Goal: Information Seeking & Learning: Learn about a topic

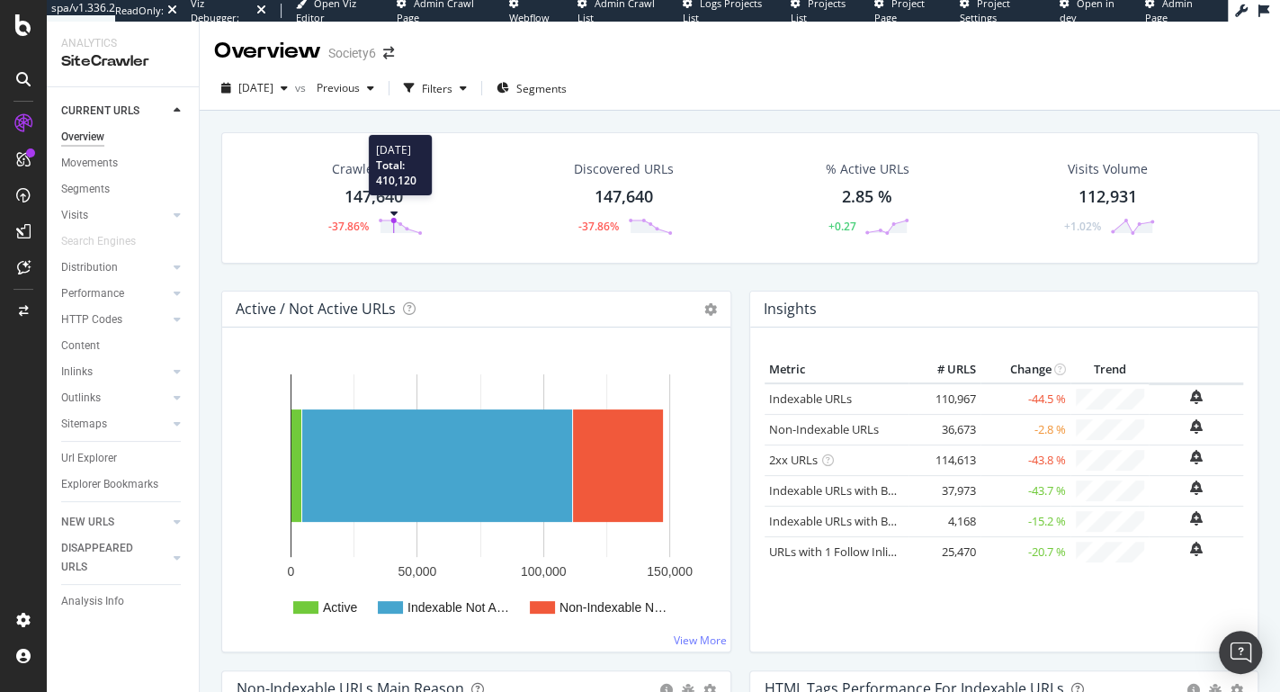
click at [391, 219] on circle at bounding box center [393, 220] width 5 height 5
click at [360, 87] on span "Previous" at bounding box center [335, 87] width 50 height 15
click at [240, 167] on div "Crawled URLs 147,640 -37.86% Discovered URLs 147,640 -37.86% % Active URLs 2.85…" at bounding box center [740, 197] width 1038 height 131
click at [360, 87] on span "Previous" at bounding box center [335, 87] width 50 height 15
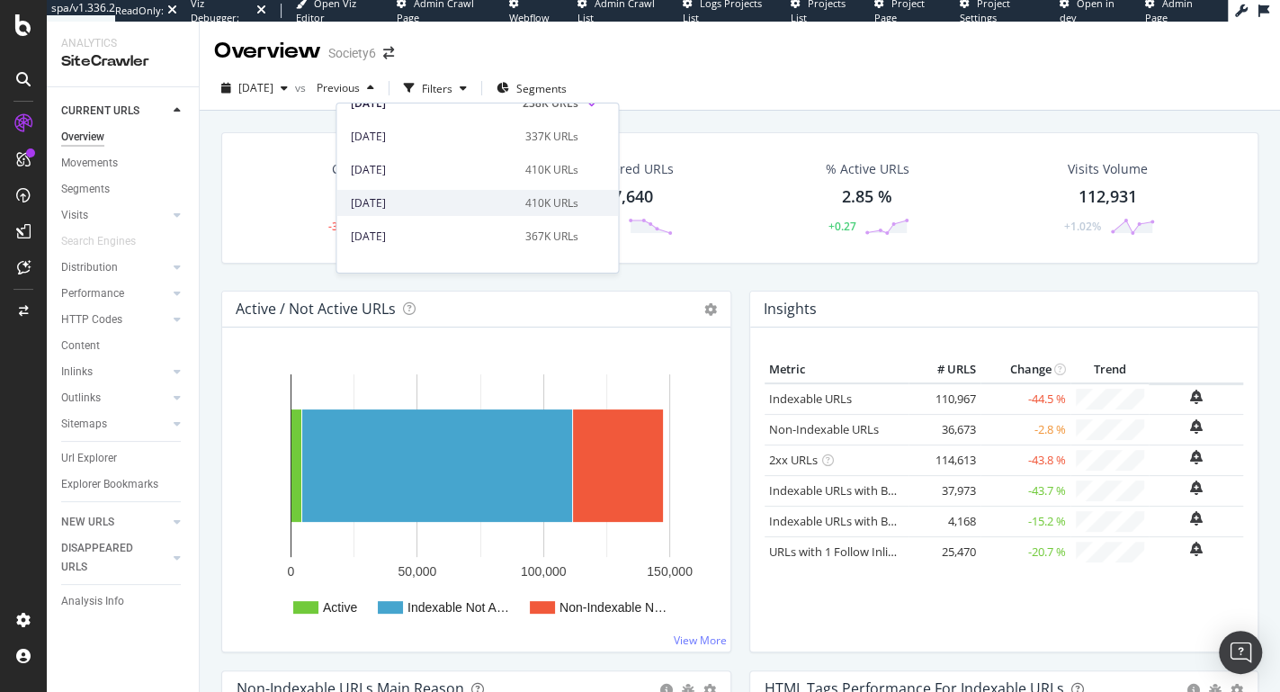
scroll to position [84, 0]
click at [431, 203] on div "2025 Jul. 26th" at bounding box center [433, 202] width 164 height 16
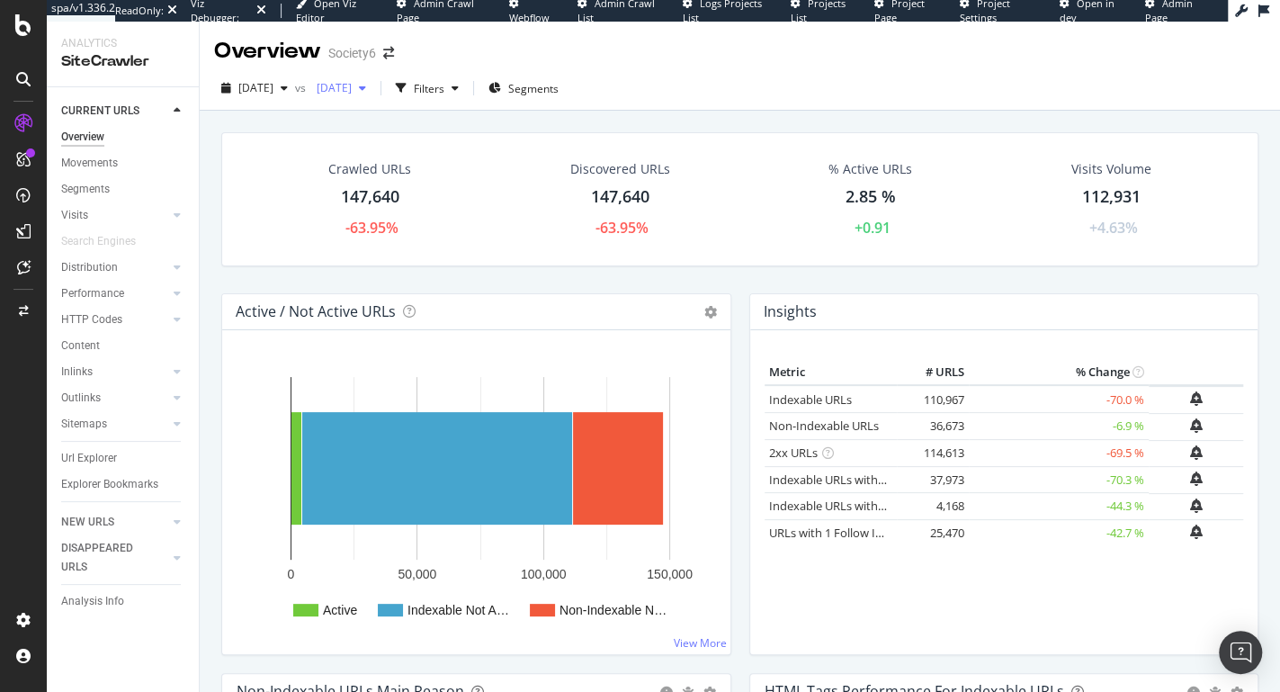
click at [352, 91] on span "2025 Jul. 26th" at bounding box center [331, 87] width 42 height 15
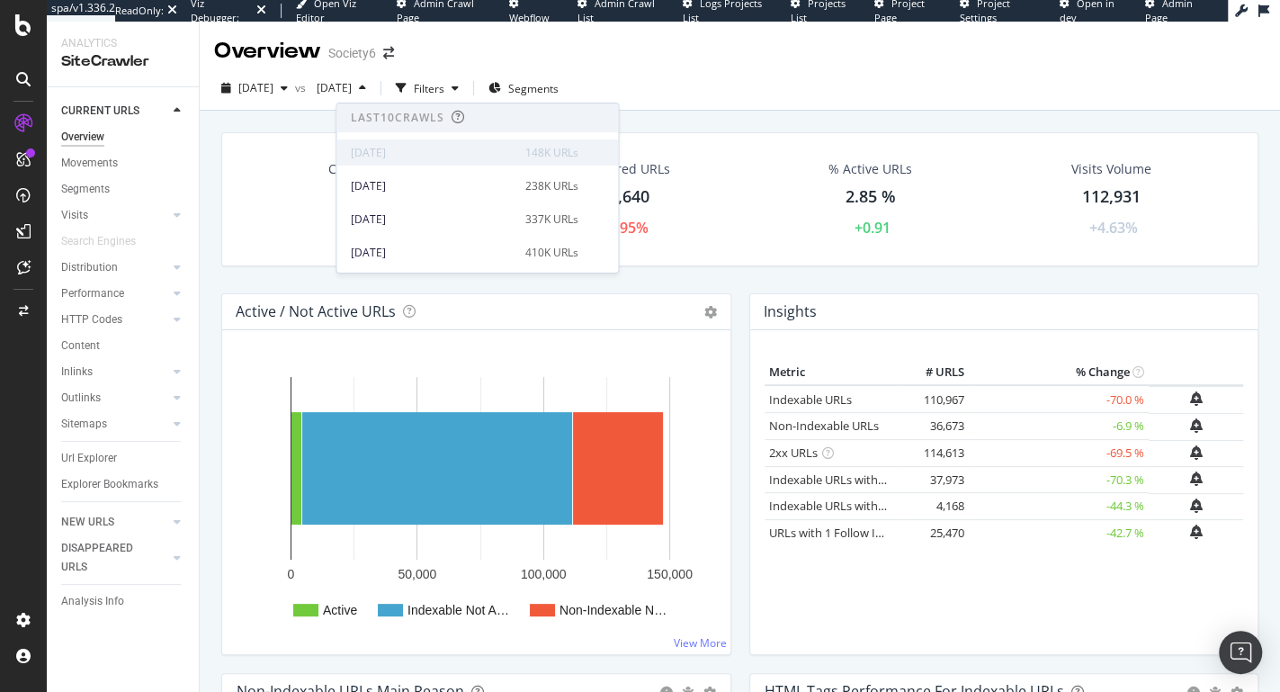
click at [395, 156] on div "2025 Aug. 16th" at bounding box center [433, 153] width 164 height 16
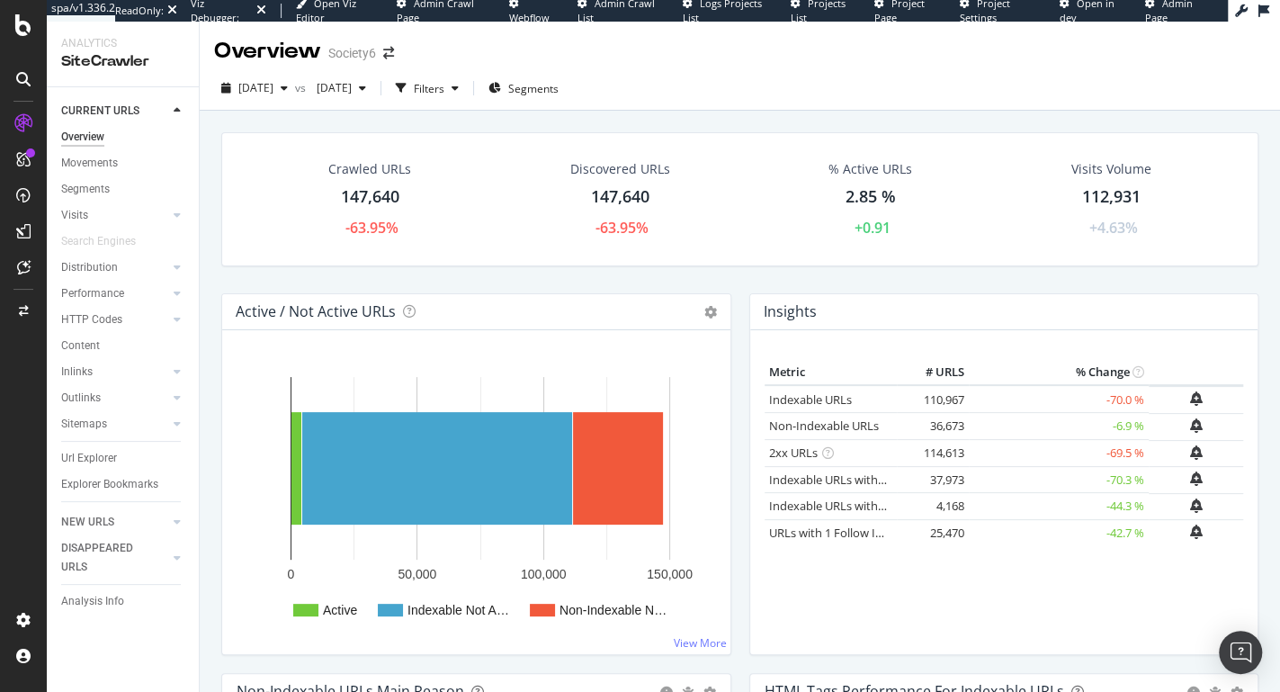
click at [755, 51] on div "Overview Society6" at bounding box center [740, 44] width 1081 height 45
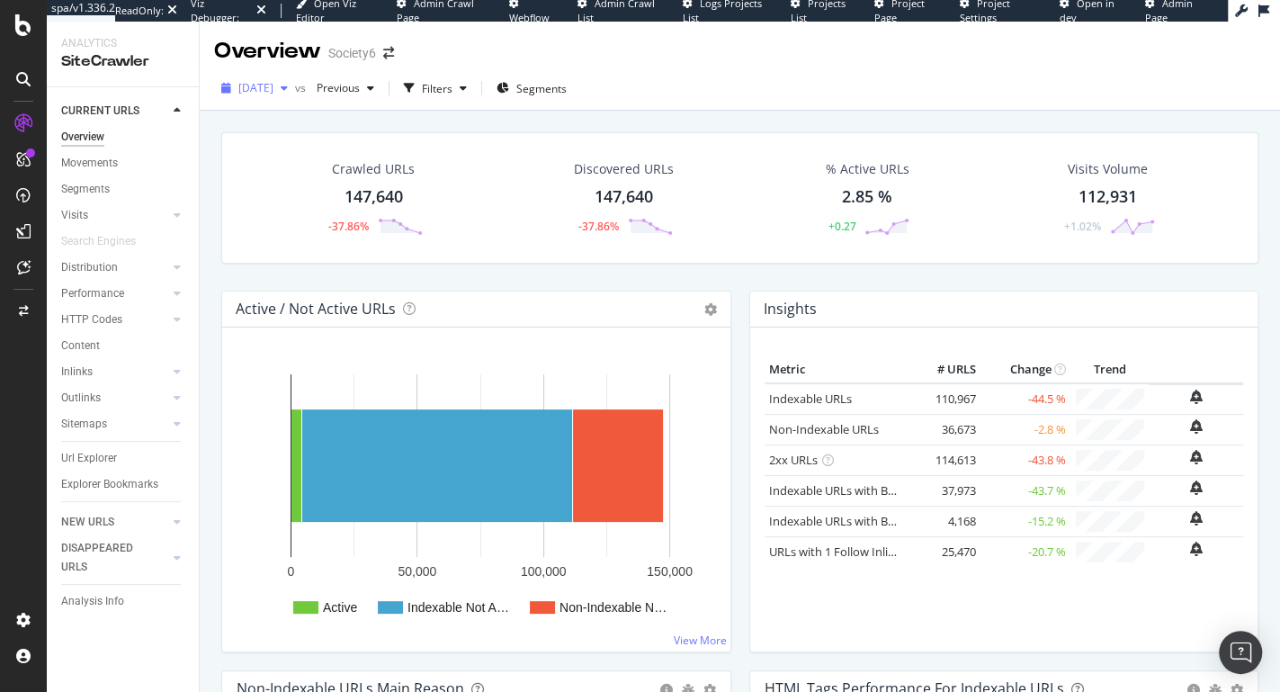
click at [274, 84] on span "2025 Aug. 16th" at bounding box center [255, 87] width 35 height 15
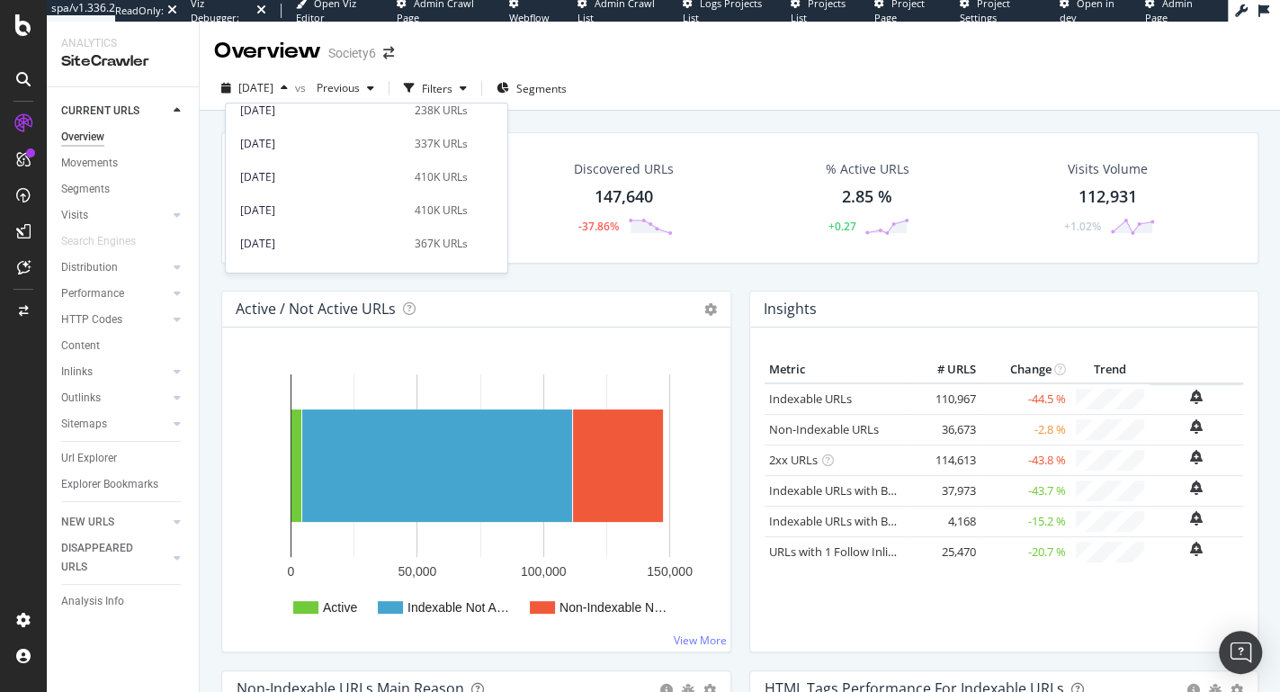
scroll to position [87, 0]
click at [293, 234] on div "2025 Jul. 22nd" at bounding box center [322, 232] width 164 height 16
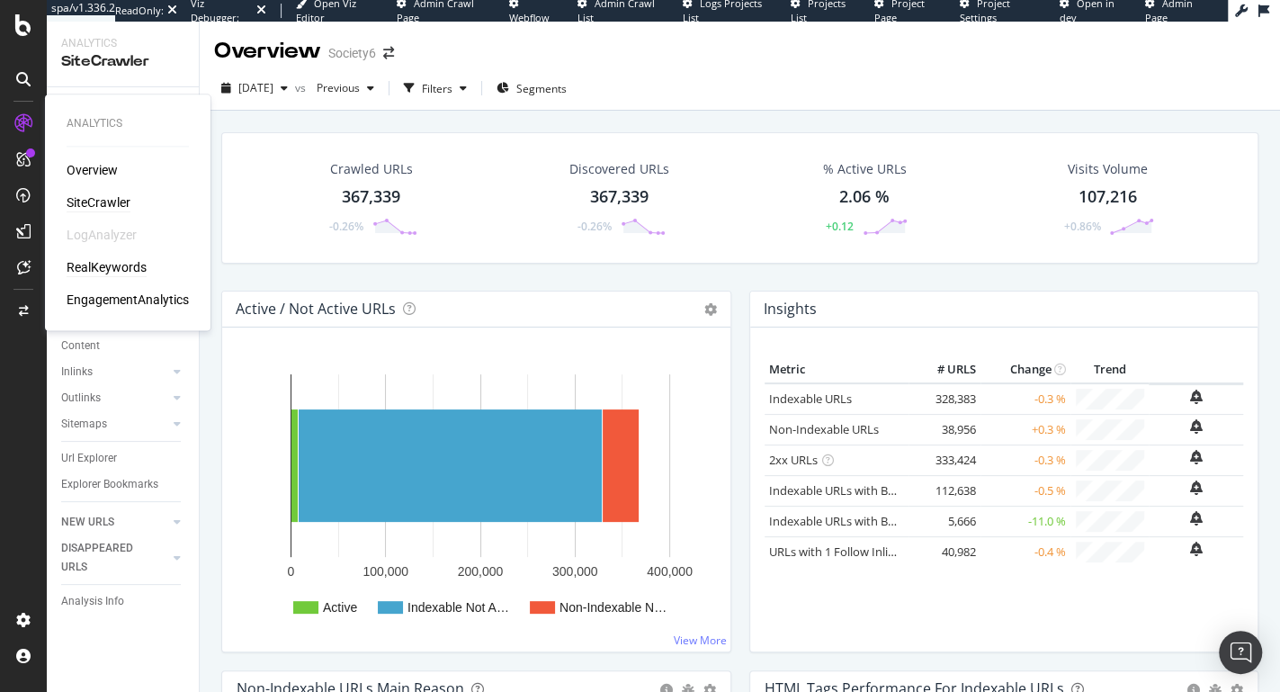
click at [113, 268] on div "RealKeywords" at bounding box center [107, 267] width 80 height 18
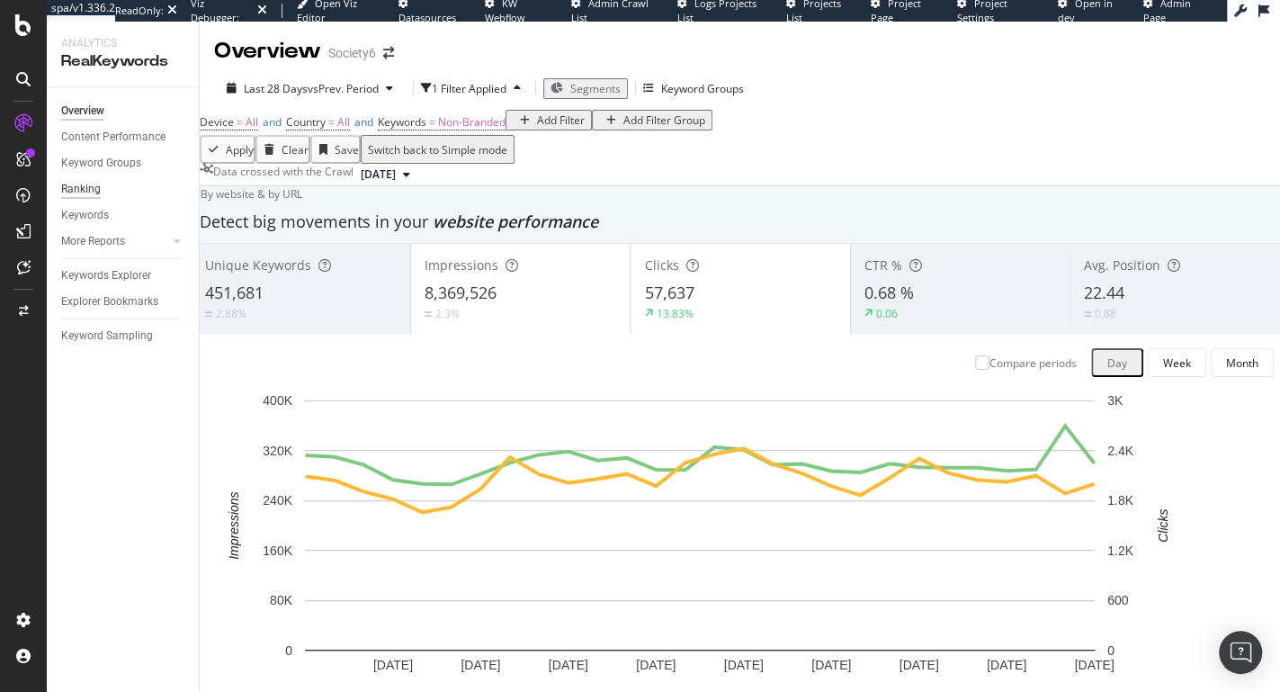
click at [88, 190] on div "Ranking" at bounding box center [81, 189] width 40 height 19
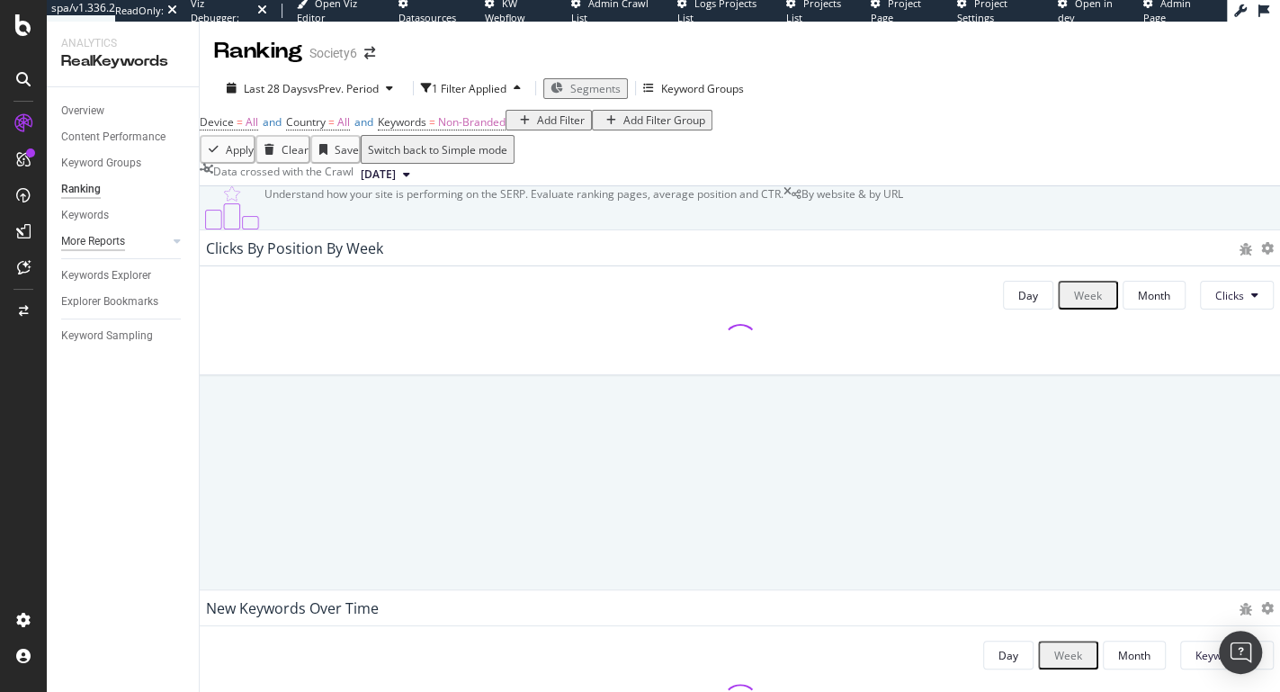
click at [94, 243] on div "More Reports" at bounding box center [93, 241] width 64 height 19
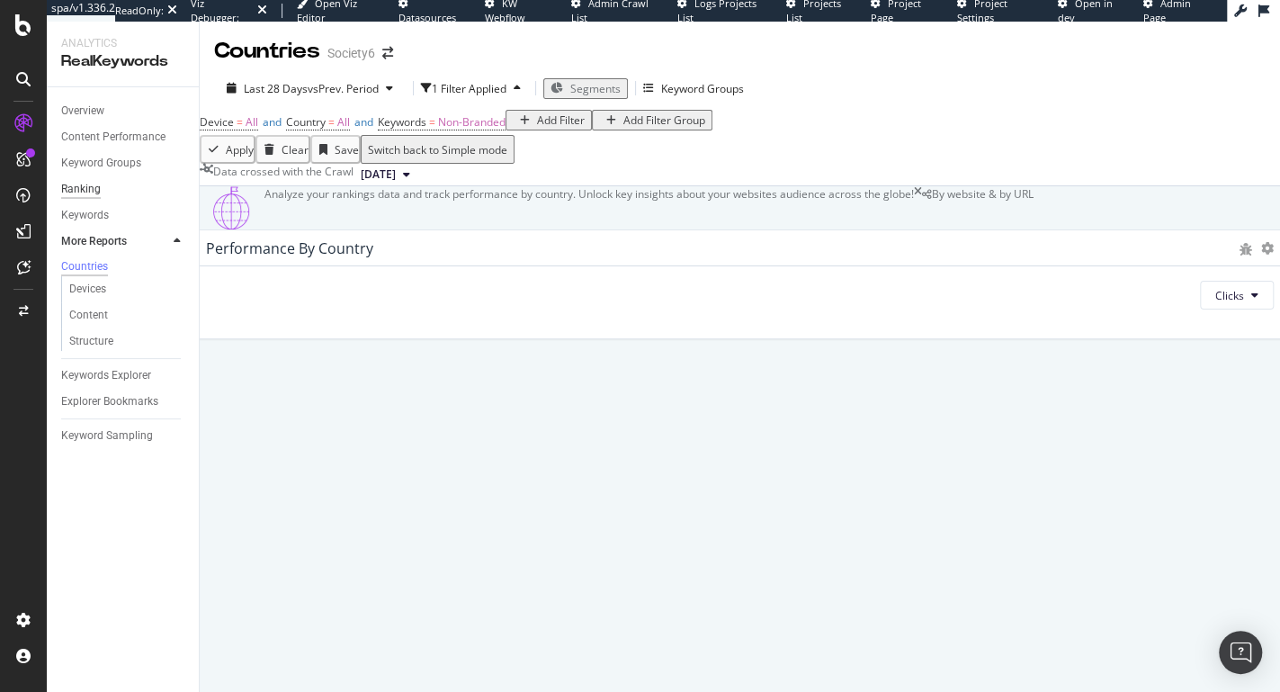
click at [89, 193] on div "Ranking" at bounding box center [81, 189] width 40 height 19
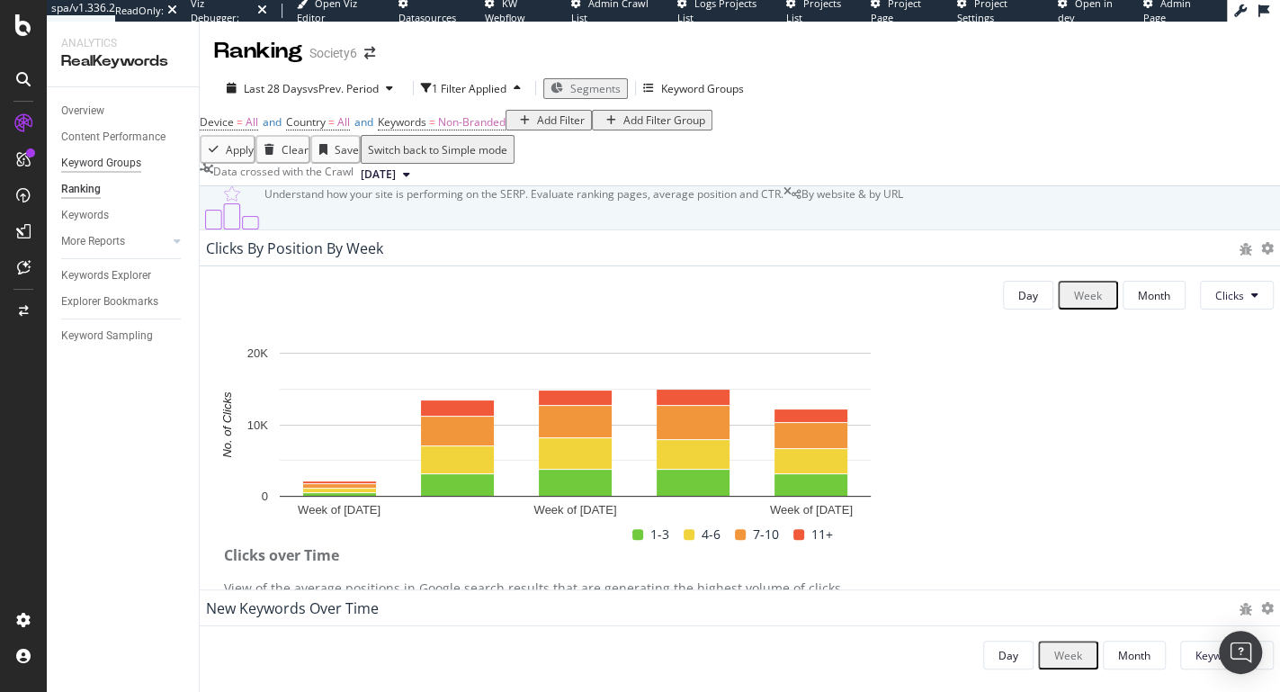
click at [86, 166] on div "Keyword Groups" at bounding box center [101, 163] width 80 height 19
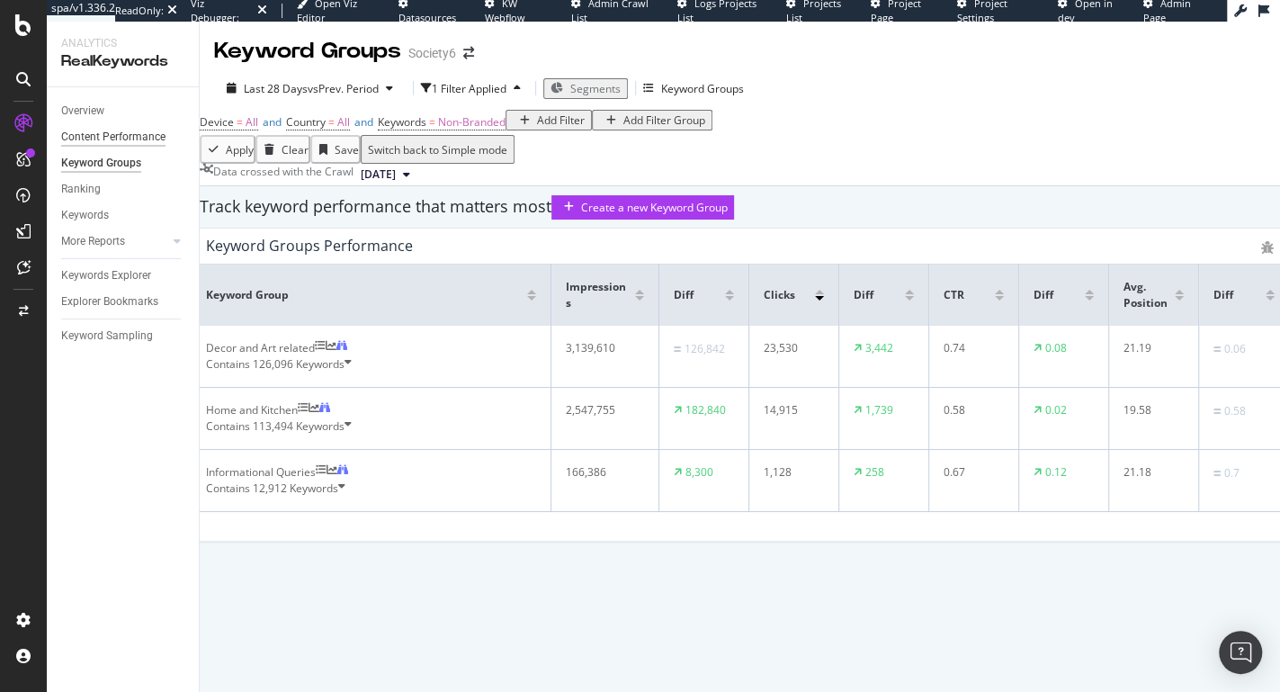
click at [129, 138] on div "Content Performance" at bounding box center [113, 137] width 104 height 19
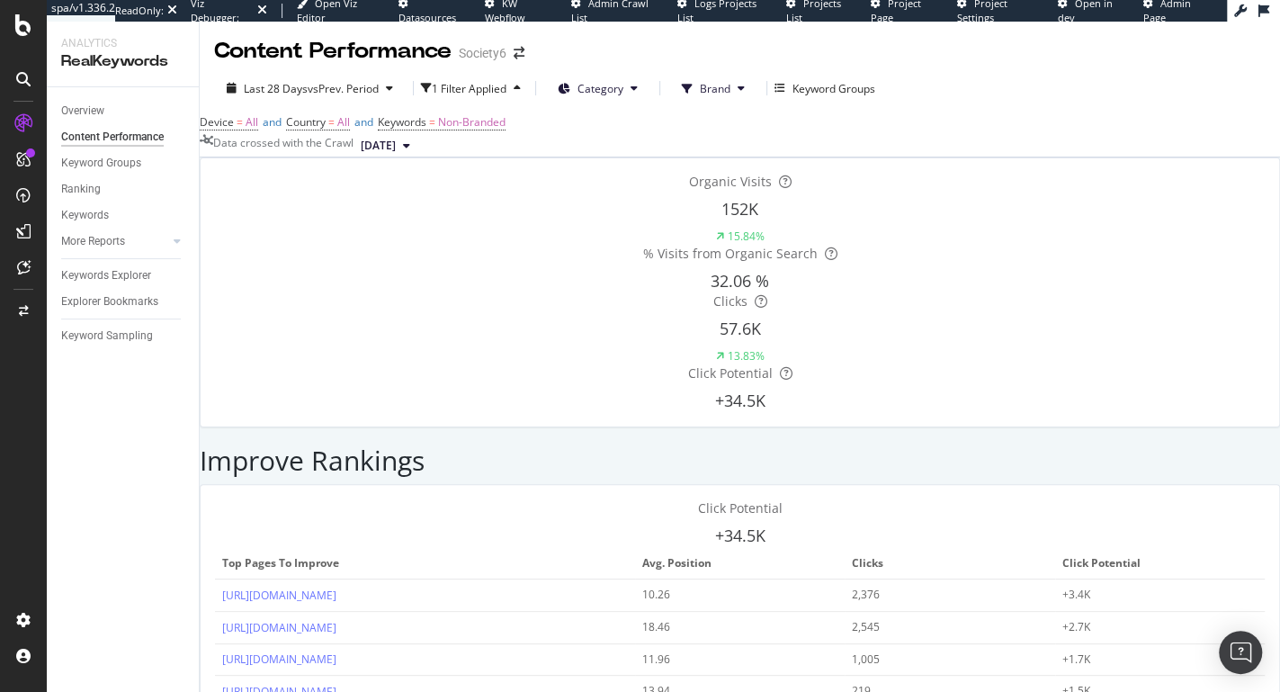
click at [104, 64] on div "RealKeywords" at bounding box center [122, 61] width 123 height 21
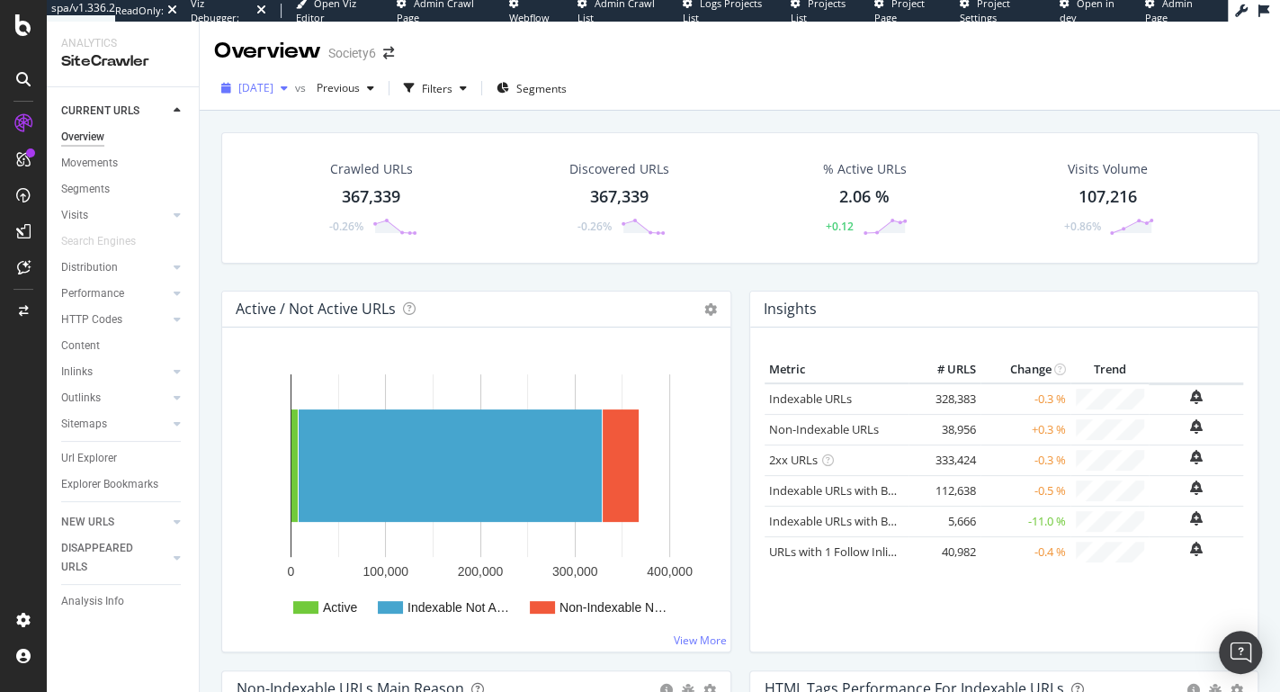
click at [274, 94] on span "2025 Jul. 22nd" at bounding box center [255, 87] width 35 height 15
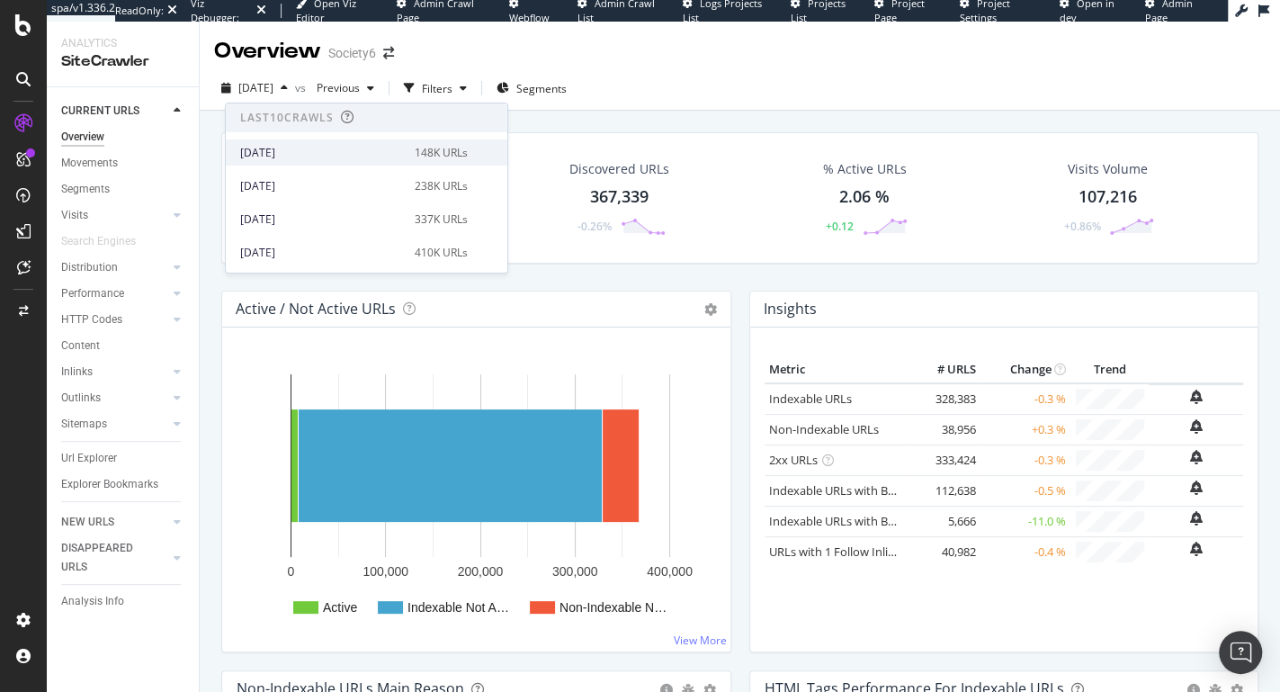
click at [288, 155] on div "2025 Aug. 16th" at bounding box center [322, 153] width 164 height 16
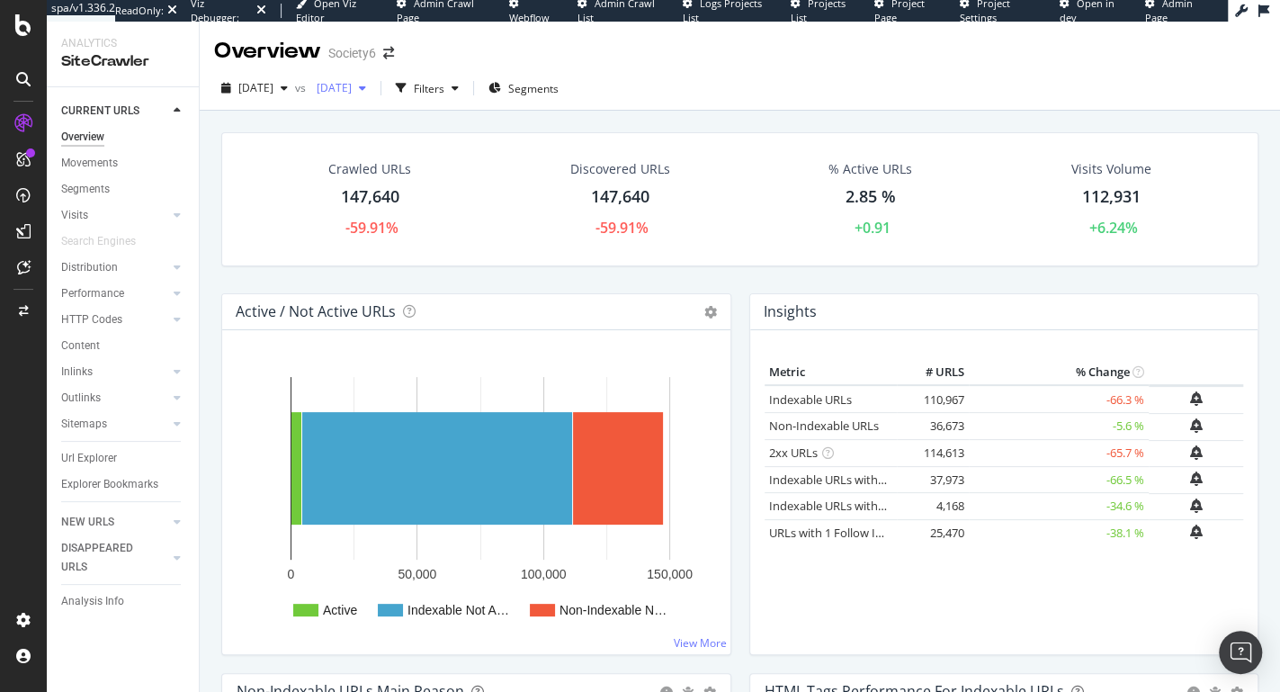
click at [352, 94] on span "2025 Jul. 19th" at bounding box center [331, 87] width 42 height 15
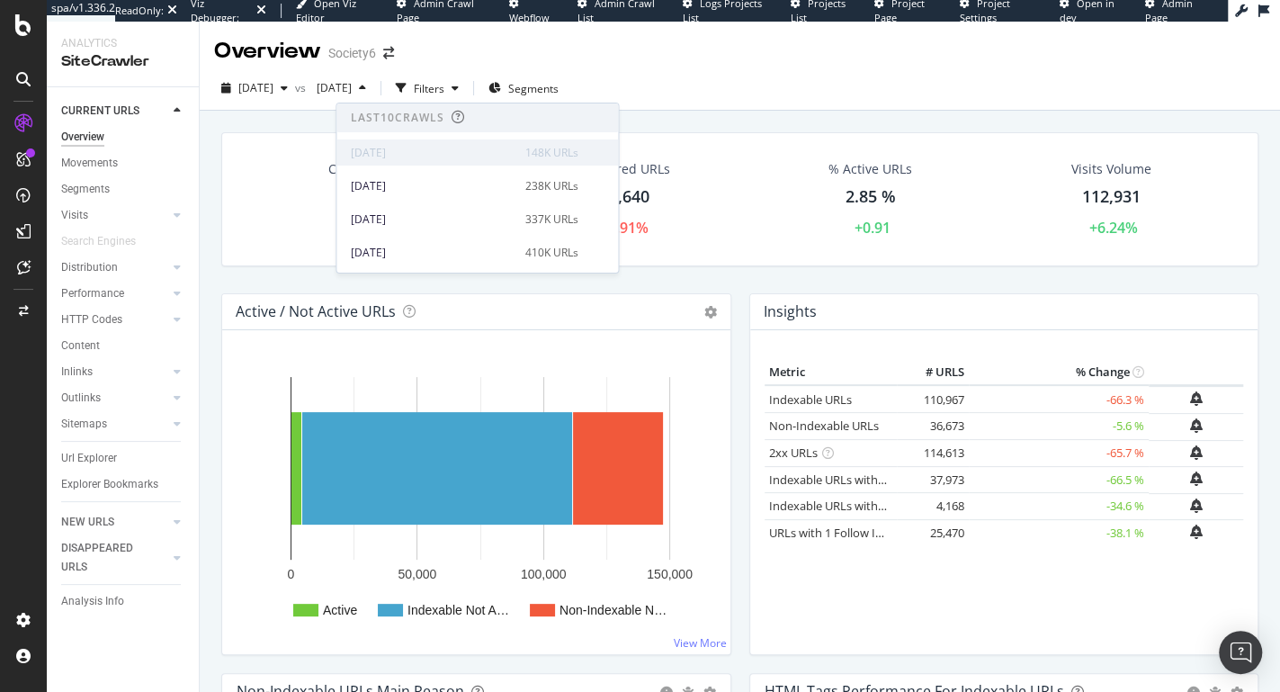
click at [400, 153] on div "2025 Aug. 16th" at bounding box center [433, 153] width 164 height 16
click at [408, 150] on div "2025 Aug. 16th" at bounding box center [433, 153] width 164 height 16
click at [411, 181] on div "2025 Aug. 9th" at bounding box center [433, 186] width 164 height 16
